Goal: Task Accomplishment & Management: Manage account settings

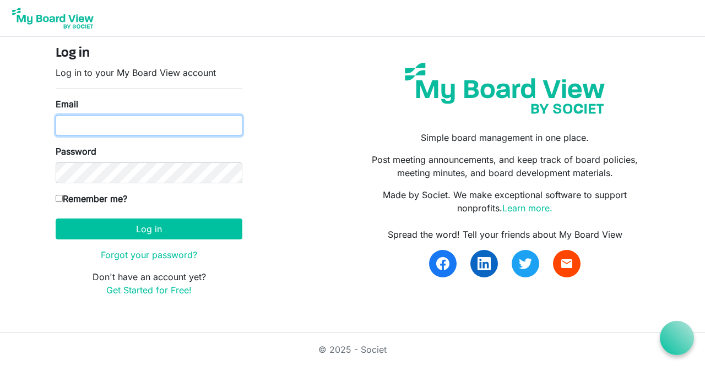
click at [118, 129] on input "Email" at bounding box center [149, 125] width 187 height 21
type input "[EMAIL_ADDRESS][DOMAIN_NAME]"
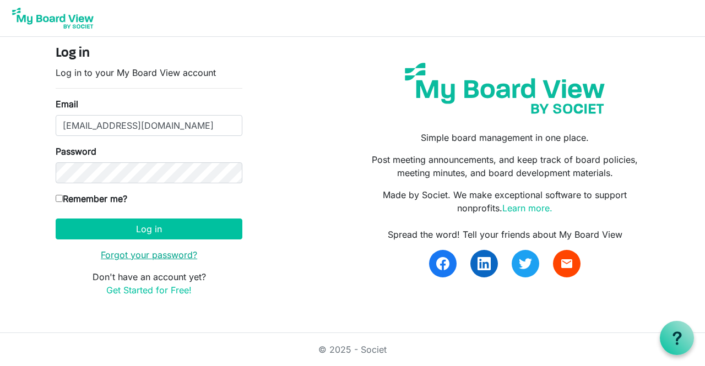
click at [171, 255] on link "Forgot your password?" at bounding box center [149, 255] width 96 height 11
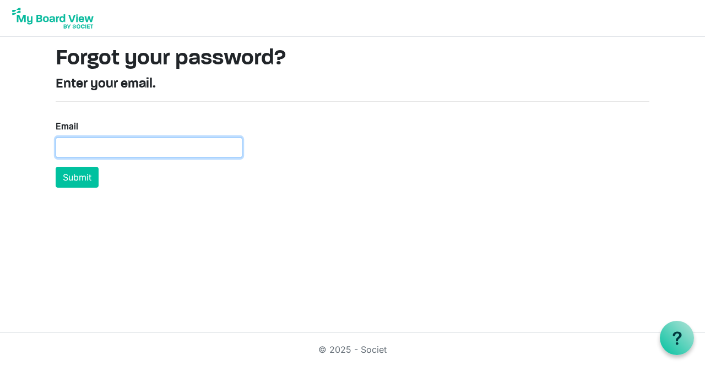
click at [136, 139] on input "Email" at bounding box center [149, 147] width 187 height 21
type input "[EMAIL_ADDRESS][DOMAIN_NAME]"
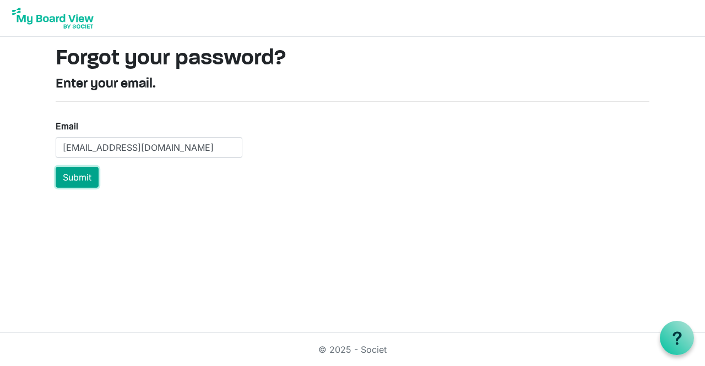
click at [84, 171] on button "Submit" at bounding box center [77, 177] width 43 height 21
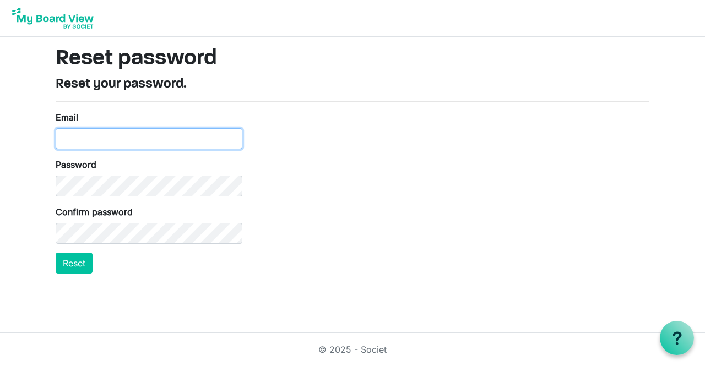
click at [140, 140] on input "Email" at bounding box center [149, 138] width 187 height 21
type input "[EMAIL_ADDRESS][DOMAIN_NAME]"
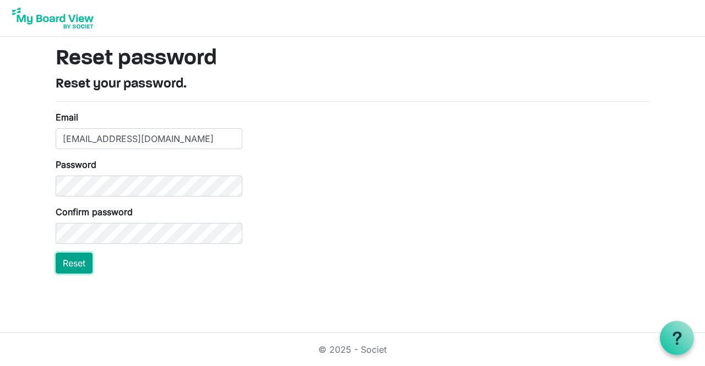
click at [84, 263] on button "Reset" at bounding box center [74, 263] width 37 height 21
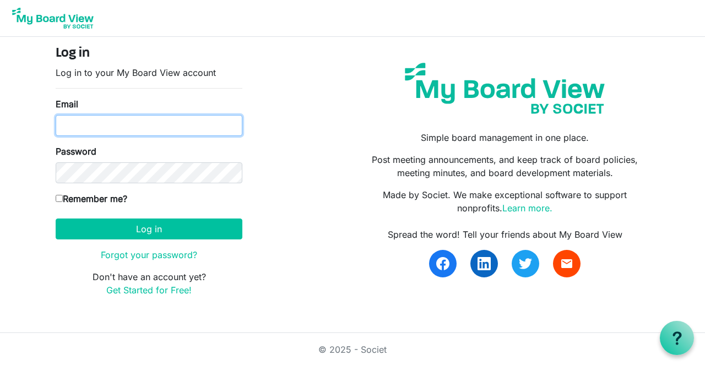
click at [182, 115] on input "Email" at bounding box center [149, 125] width 187 height 21
type input "[EMAIL_ADDRESS][DOMAIN_NAME]"
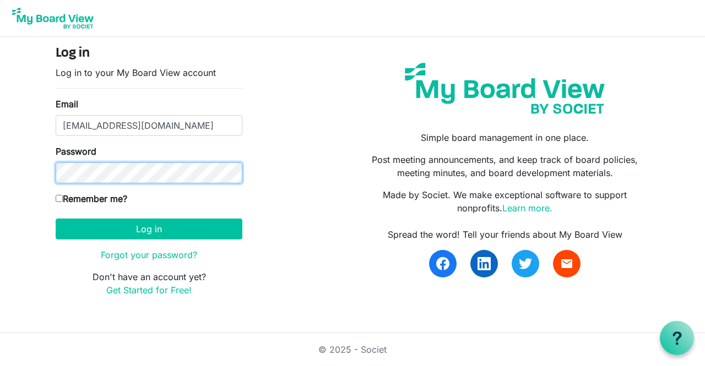
click at [56, 219] on button "Log in" at bounding box center [149, 229] width 187 height 21
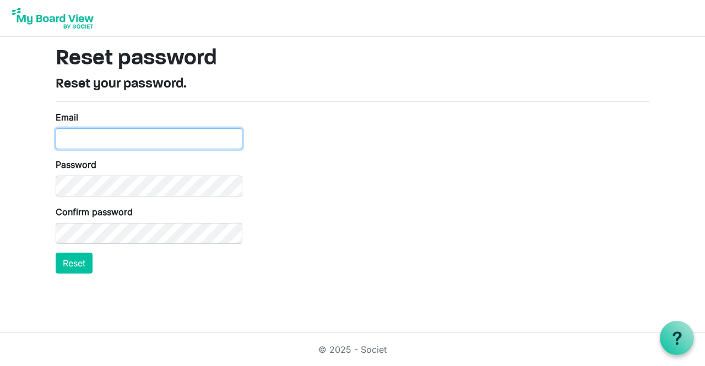
click at [148, 141] on input "Email" at bounding box center [149, 138] width 187 height 21
type input "bsalm@salt-sk.ca"
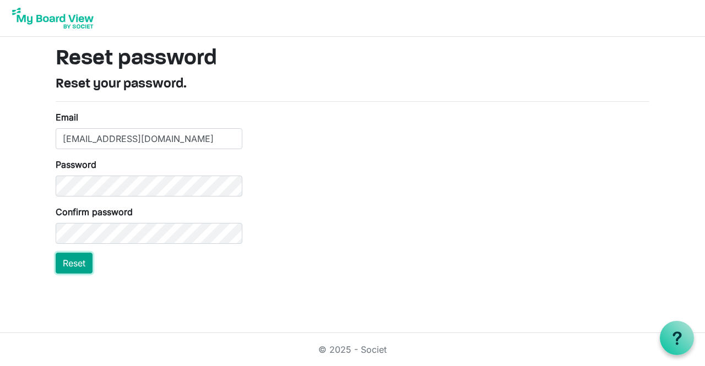
click at [82, 262] on button "Reset" at bounding box center [74, 263] width 37 height 21
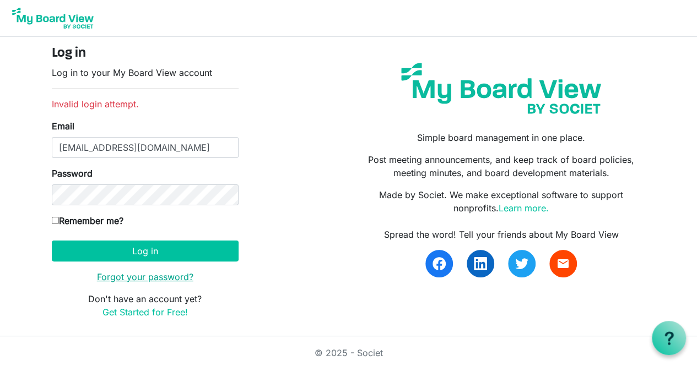
click at [166, 272] on link "Forgot your password?" at bounding box center [145, 277] width 96 height 11
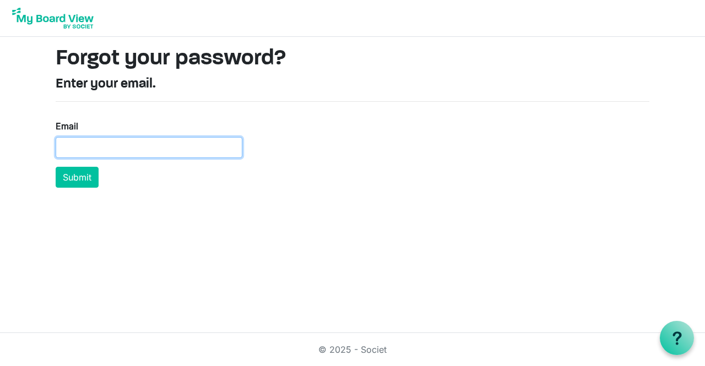
click at [91, 150] on input "Email" at bounding box center [149, 147] width 187 height 21
type input "bsalm@salt-sk.ca"
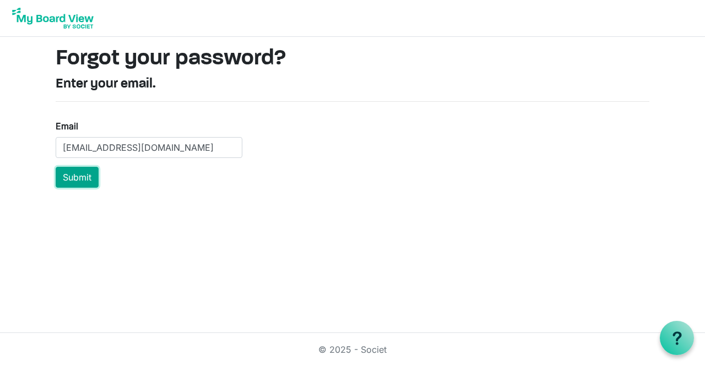
click at [74, 179] on button "Submit" at bounding box center [77, 177] width 43 height 21
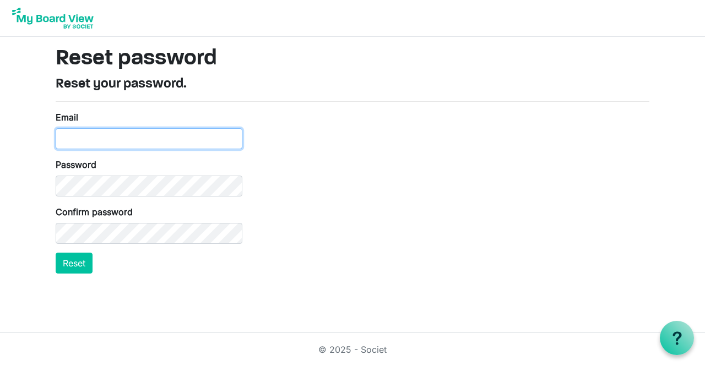
click at [111, 140] on input "Email" at bounding box center [149, 138] width 187 height 21
type input "[EMAIL_ADDRESS][DOMAIN_NAME]"
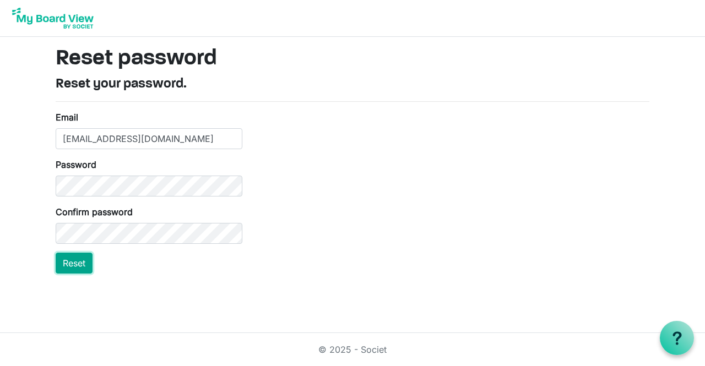
click at [75, 261] on button "Reset" at bounding box center [74, 263] width 37 height 21
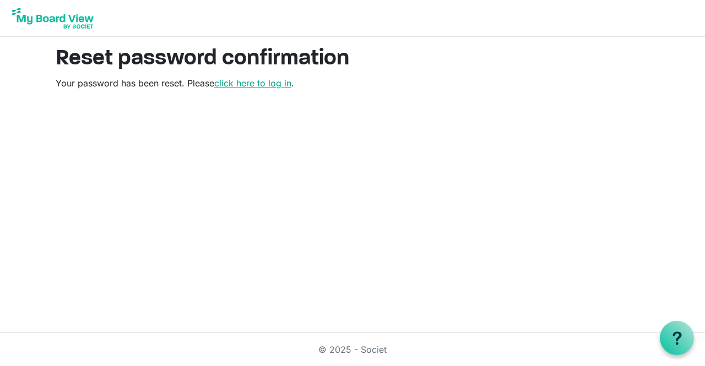
click at [256, 83] on link "click here to log in" at bounding box center [252, 83] width 77 height 11
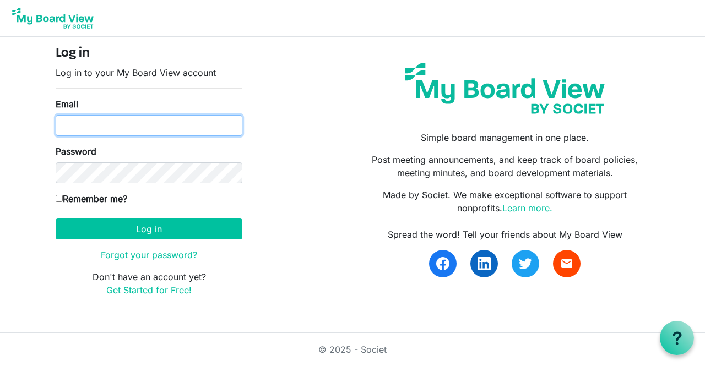
click at [142, 124] on input "Email" at bounding box center [149, 125] width 187 height 21
type input "bsalm@salt-sk.ca"
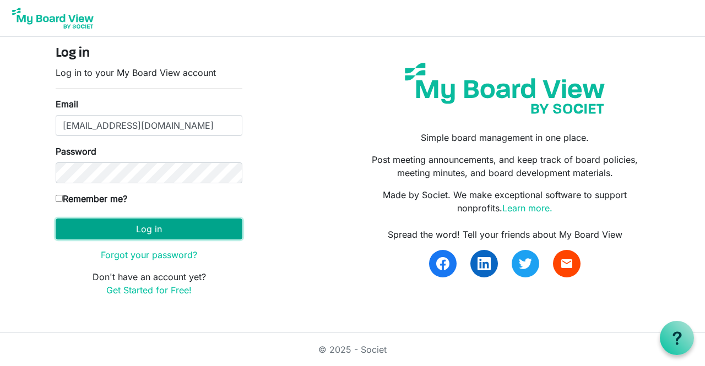
click at [161, 226] on button "Log in" at bounding box center [149, 229] width 187 height 21
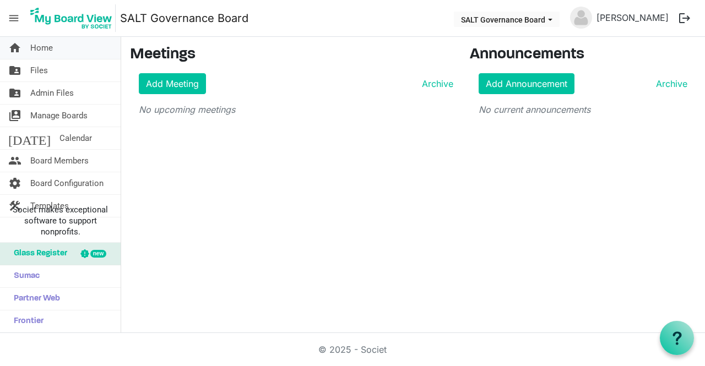
click at [47, 49] on span "Home" at bounding box center [41, 48] width 23 height 22
click at [42, 69] on span "Files" at bounding box center [39, 71] width 18 height 22
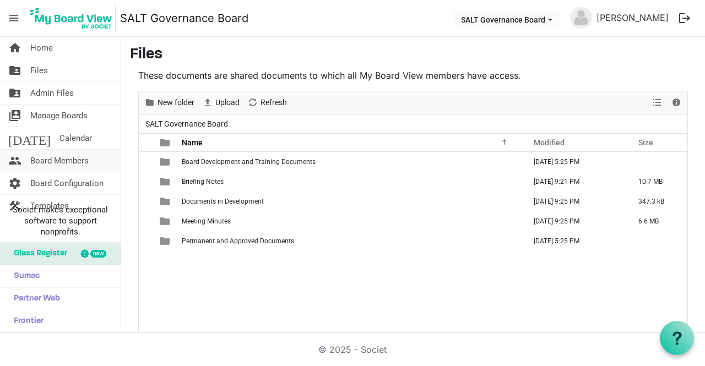
click at [51, 159] on span "Board Members" at bounding box center [59, 161] width 58 height 22
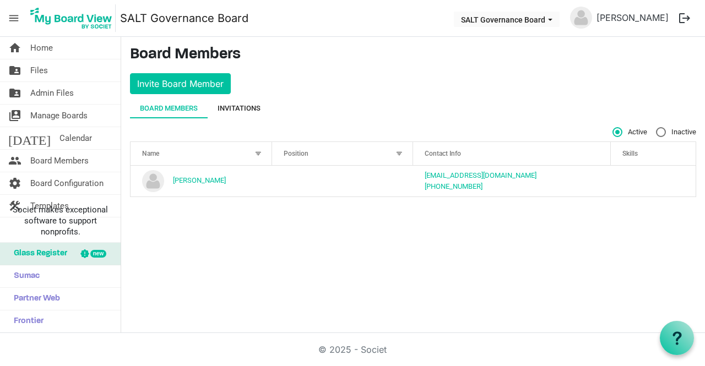
click at [226, 109] on div "Invitations" at bounding box center [239, 108] width 43 height 11
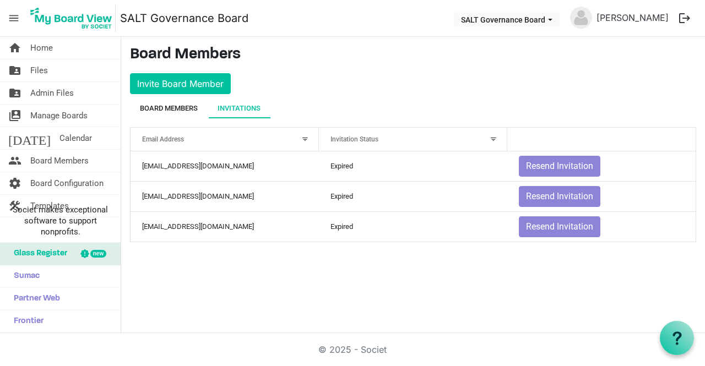
click at [156, 108] on div "Board Members" at bounding box center [169, 108] width 58 height 11
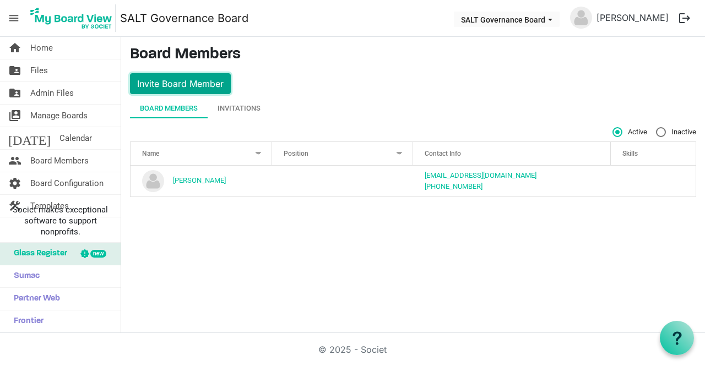
click at [164, 84] on button "Invite Board Member" at bounding box center [180, 83] width 101 height 21
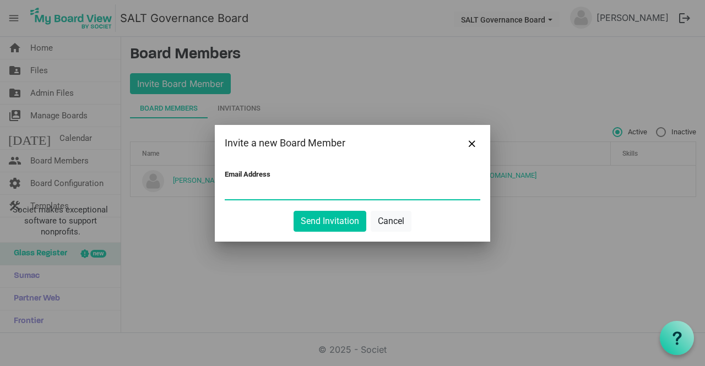
click at [288, 188] on input "Email Address" at bounding box center [353, 191] width 256 height 17
type input "a"
click at [295, 190] on input "Email Address" at bounding box center [353, 191] width 256 height 17
paste input "aMpabanga@salt-sk.ca"
type input "aMpabanga@salt-sk.ca"
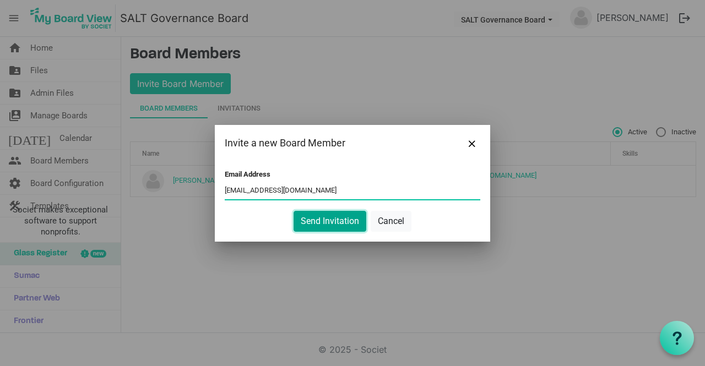
click at [321, 223] on button "Send Invitation" at bounding box center [330, 221] width 73 height 21
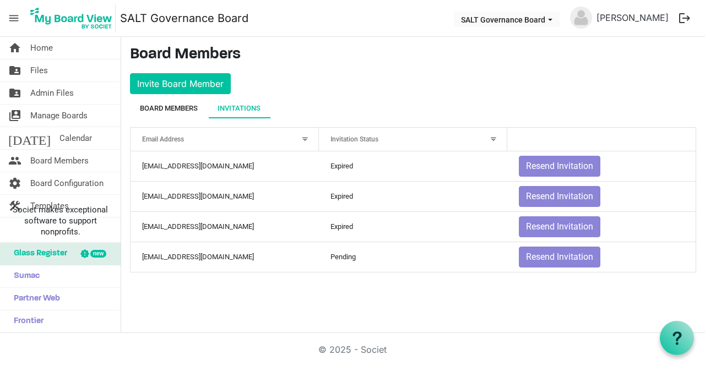
click at [161, 111] on div "Board Members" at bounding box center [169, 108] width 58 height 11
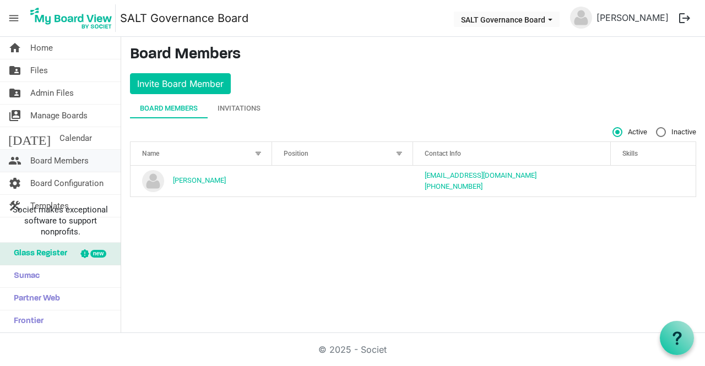
click at [59, 160] on span "Board Members" at bounding box center [59, 161] width 58 height 22
click at [55, 116] on span "Manage Boards" at bounding box center [58, 116] width 57 height 22
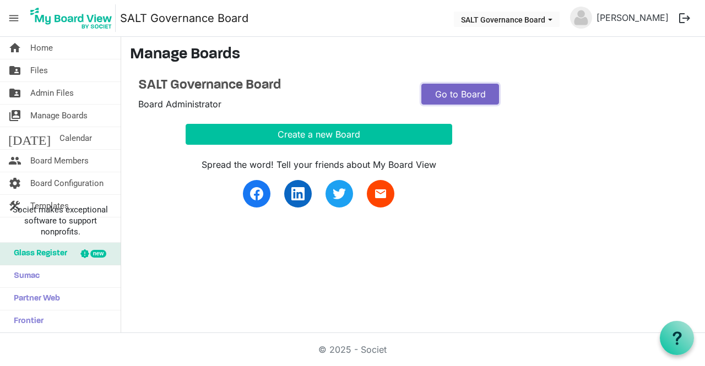
click at [453, 90] on link "Go to Board" at bounding box center [461, 94] width 78 height 21
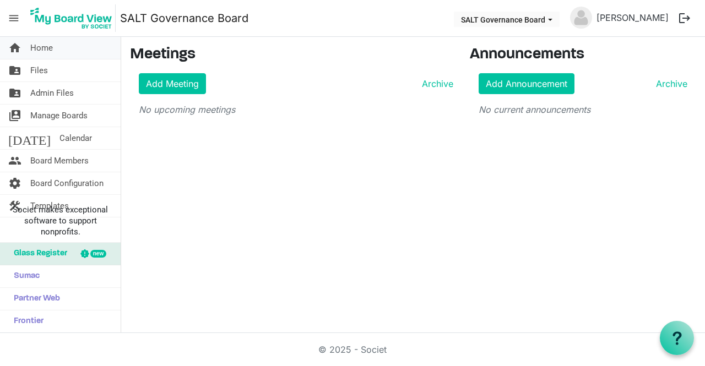
click at [41, 44] on span "Home" at bounding box center [41, 48] width 23 height 22
click at [526, 19] on button "SALT Governance Board" at bounding box center [507, 19] width 106 height 15
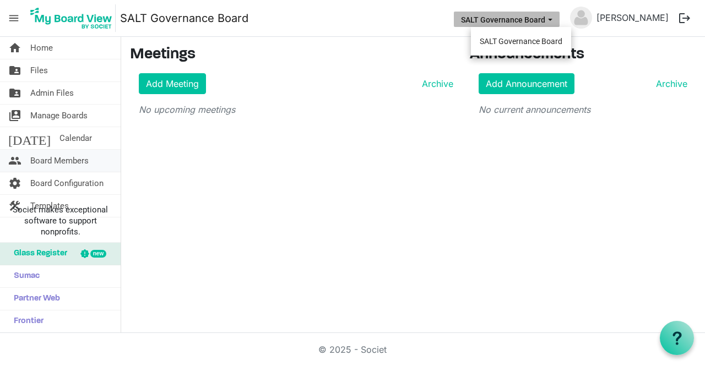
click at [52, 160] on span "Board Members" at bounding box center [59, 161] width 58 height 22
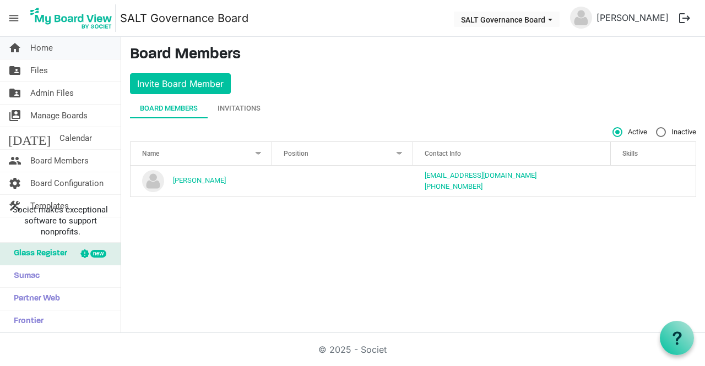
click at [42, 47] on span "Home" at bounding box center [41, 48] width 23 height 22
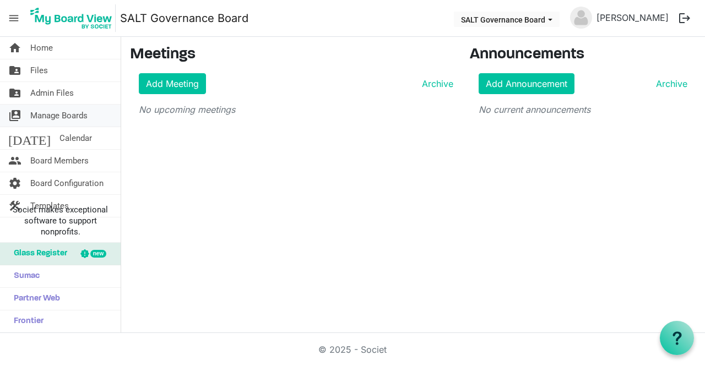
click at [56, 116] on span "Manage Boards" at bounding box center [58, 116] width 57 height 22
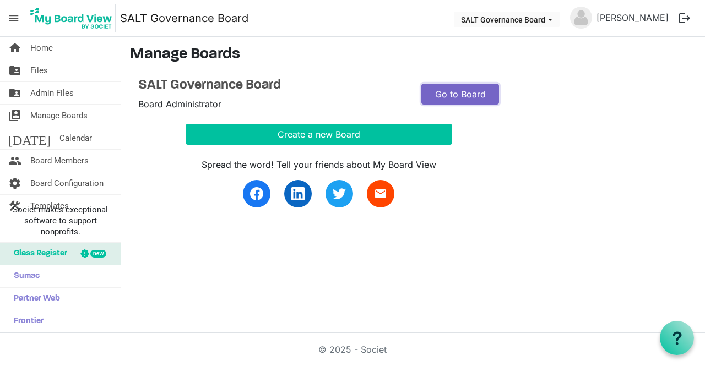
click at [444, 90] on link "Go to Board" at bounding box center [461, 94] width 78 height 21
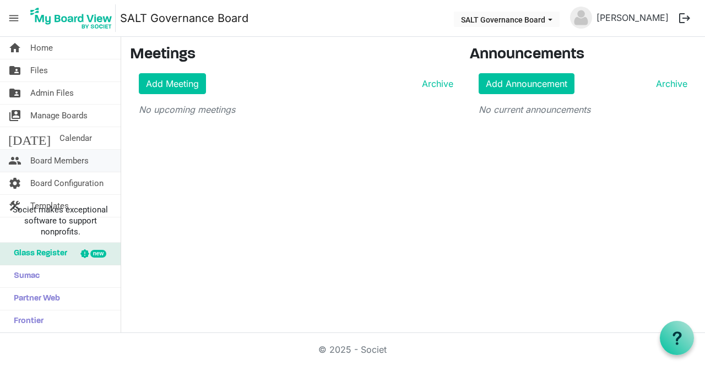
click at [74, 160] on span "Board Members" at bounding box center [59, 161] width 58 height 22
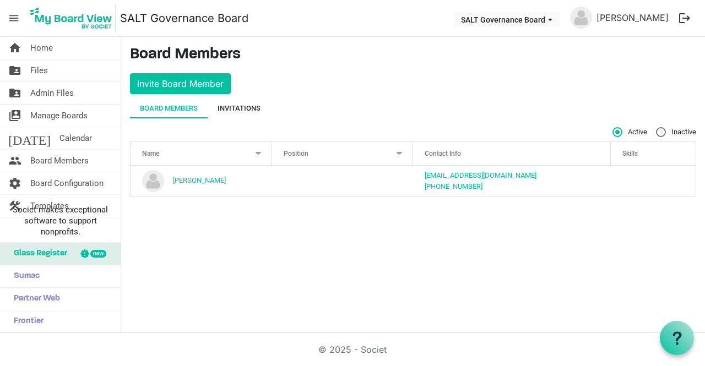
click at [238, 101] on div "Invitations" at bounding box center [239, 109] width 43 height 20
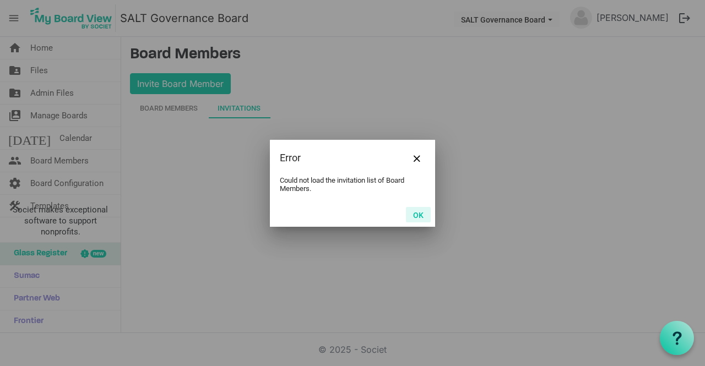
click at [419, 214] on button "OK" at bounding box center [418, 214] width 25 height 15
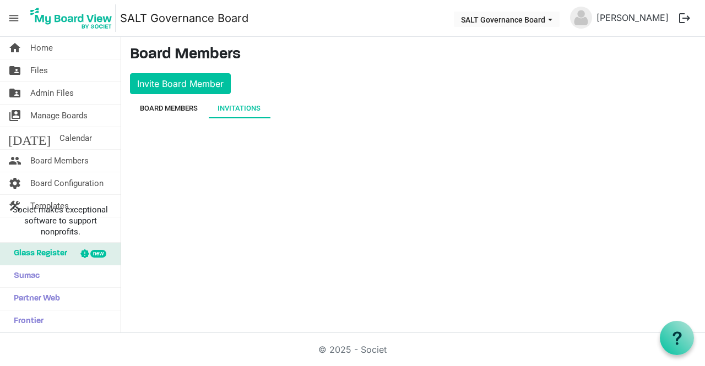
click at [163, 111] on div "Board Members" at bounding box center [169, 108] width 58 height 11
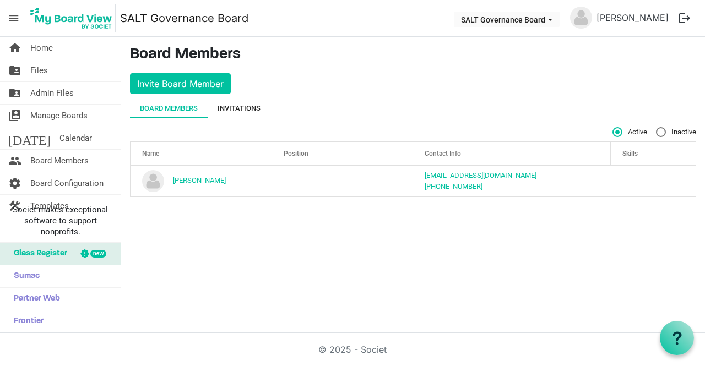
click at [269, 106] on div "Invitations" at bounding box center [239, 109] width 63 height 20
